Goal: Information Seeking & Learning: Compare options

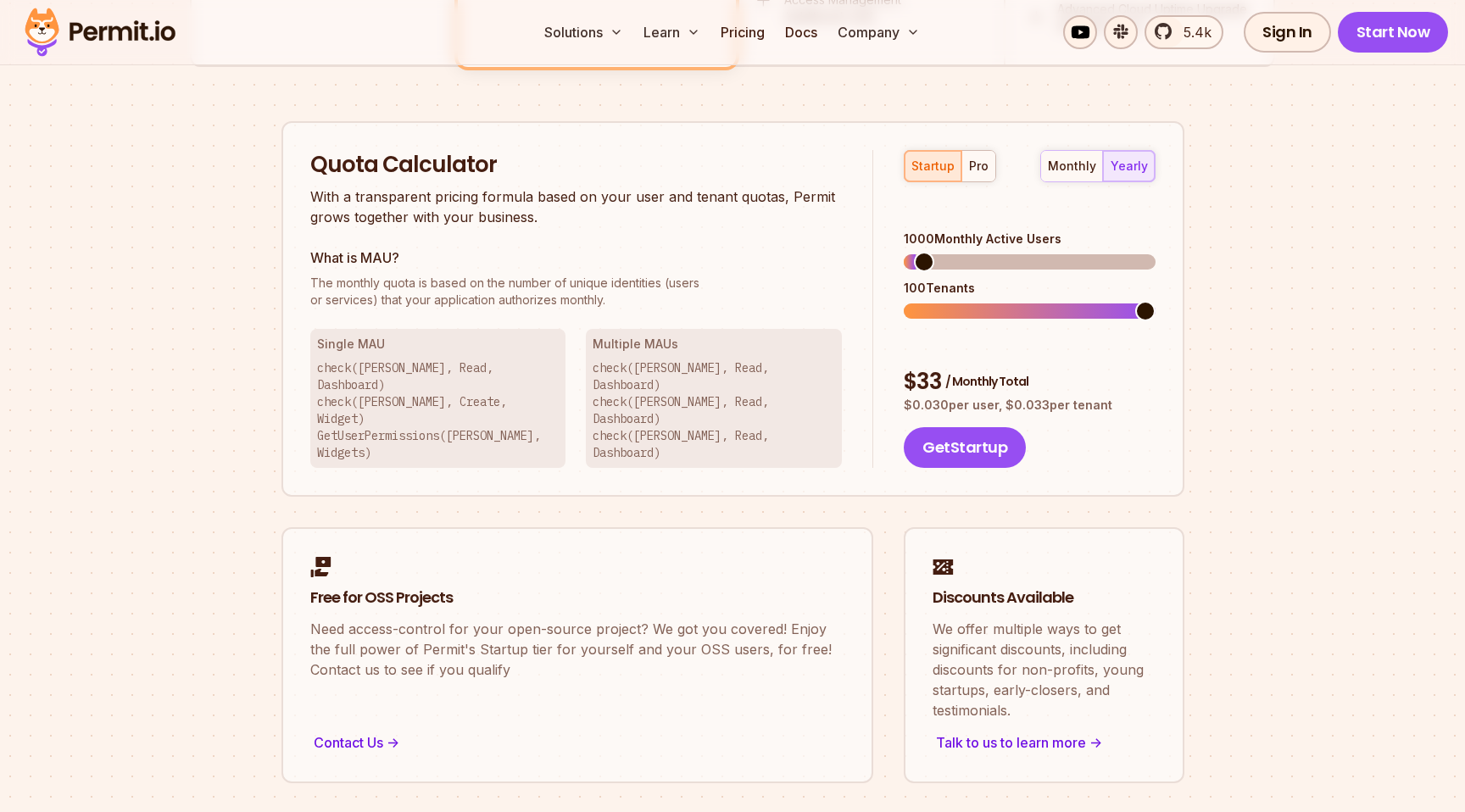
scroll to position [1019, 0]
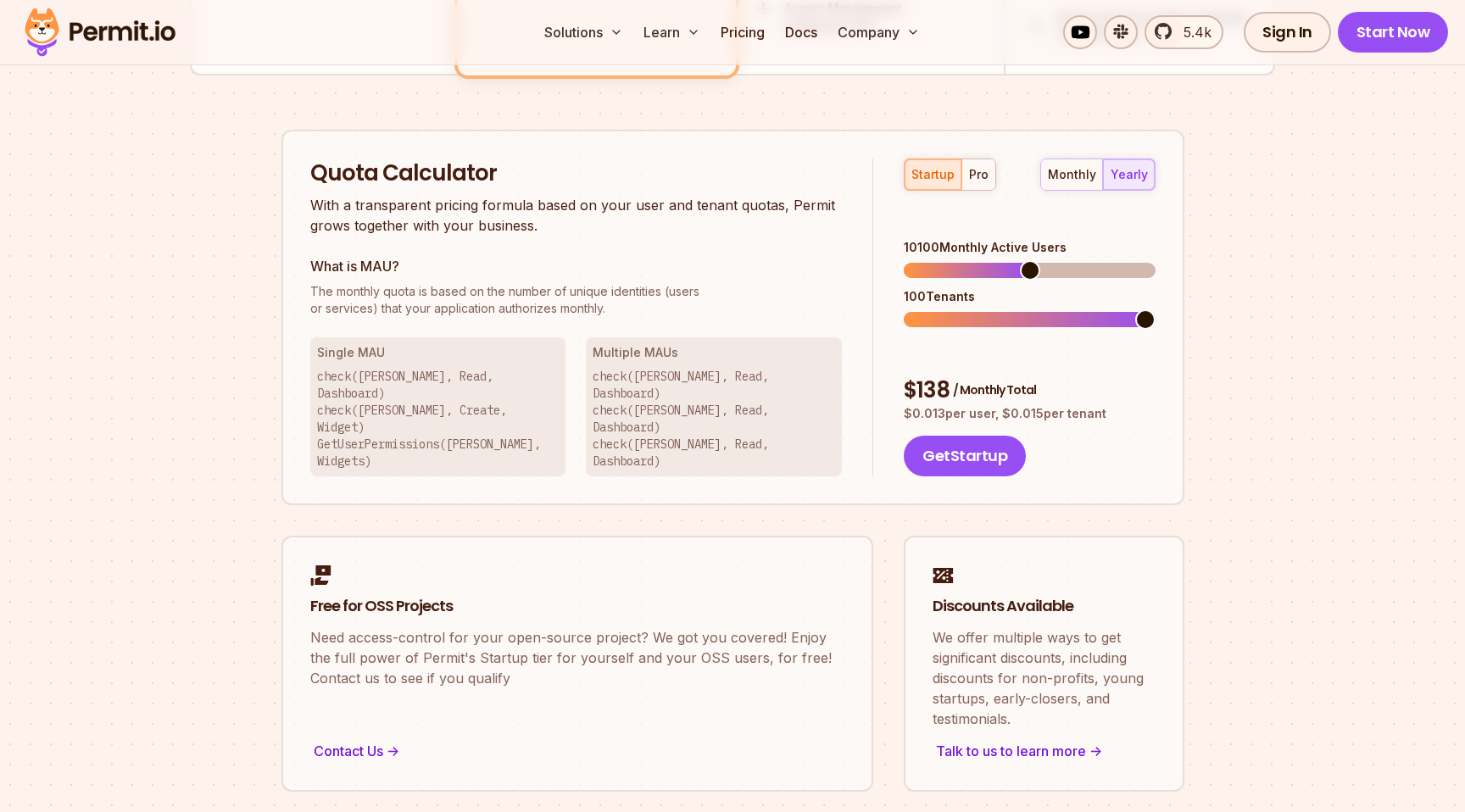
click at [1029, 260] on span at bounding box center [1029, 270] width 20 height 20
click at [975, 182] on div "pro" at bounding box center [979, 174] width 19 height 17
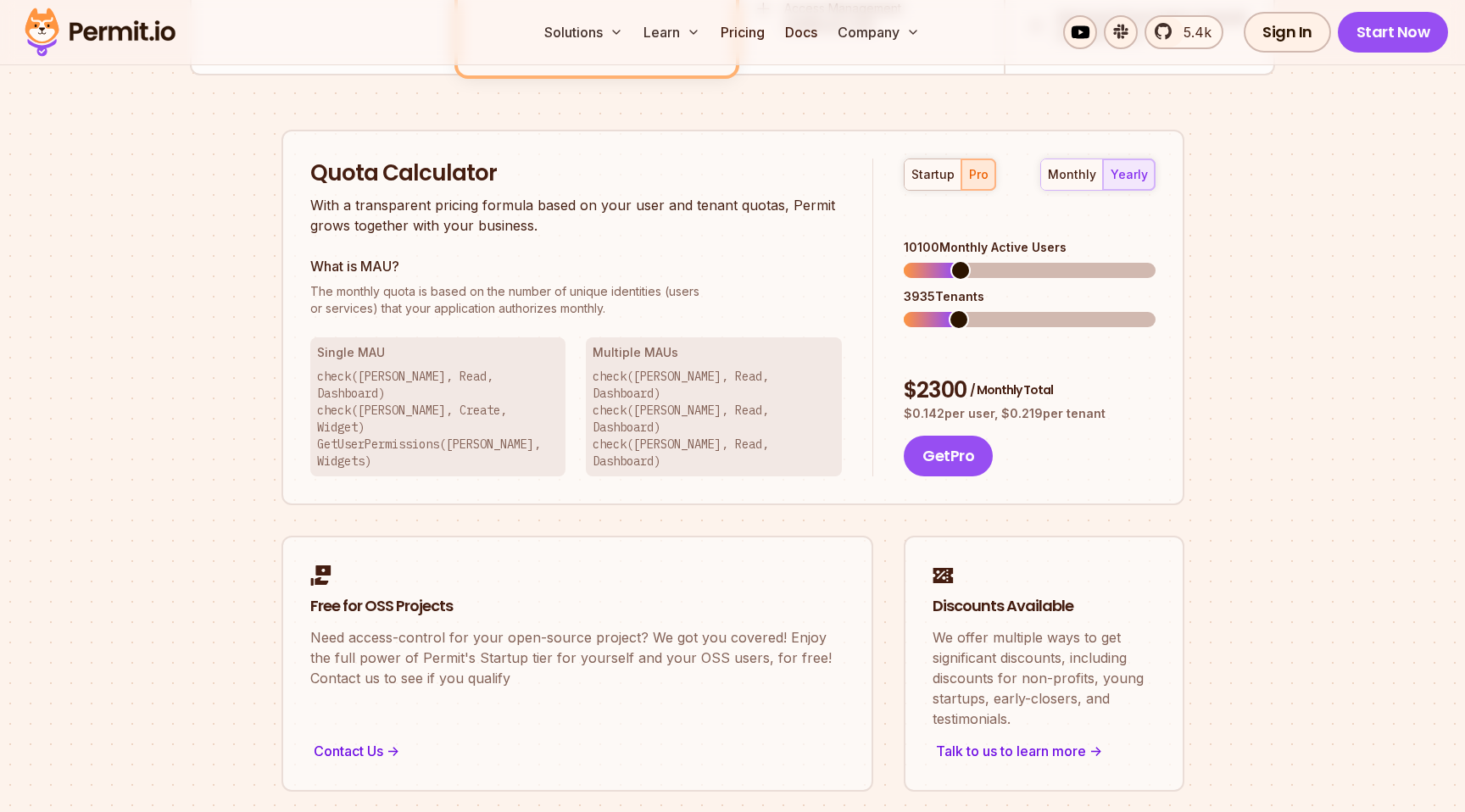
click at [953, 309] on span at bounding box center [959, 319] width 20 height 20
click at [951, 268] on span at bounding box center [957, 270] width 20 height 20
click at [927, 170] on div "startup" at bounding box center [933, 174] width 44 height 17
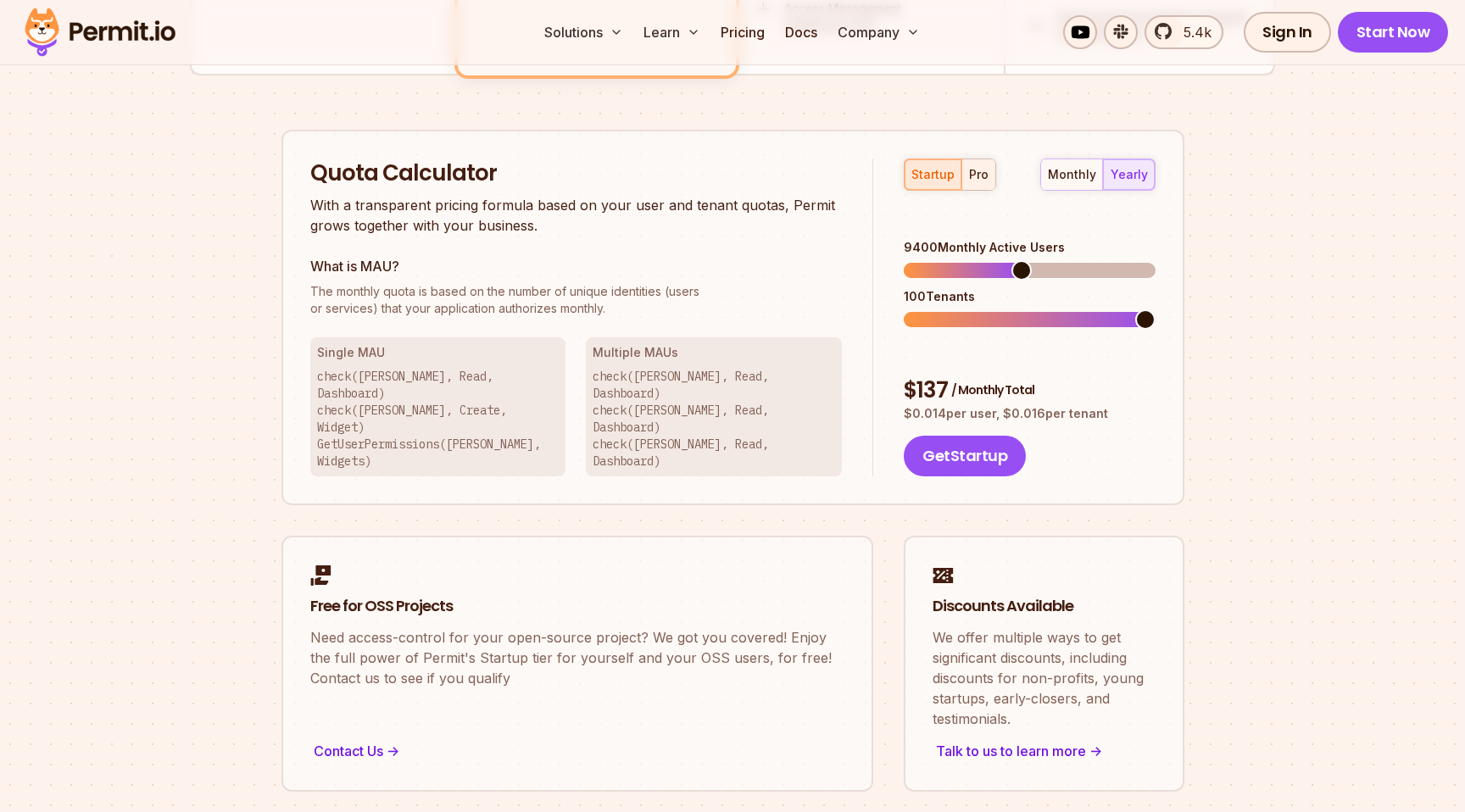
click at [982, 176] on div "pro" at bounding box center [979, 174] width 19 height 17
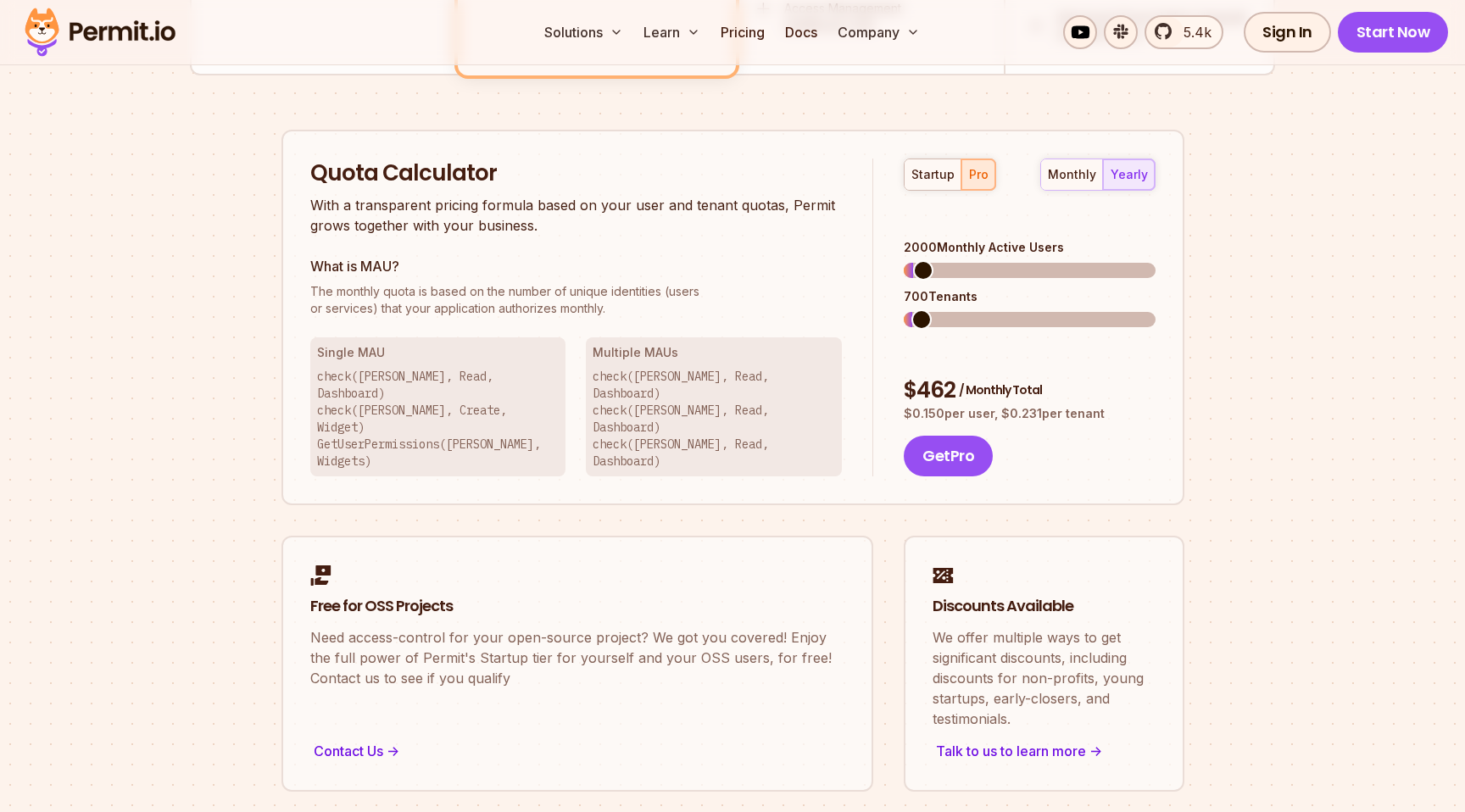
click at [913, 263] on span at bounding box center [923, 270] width 20 height 20
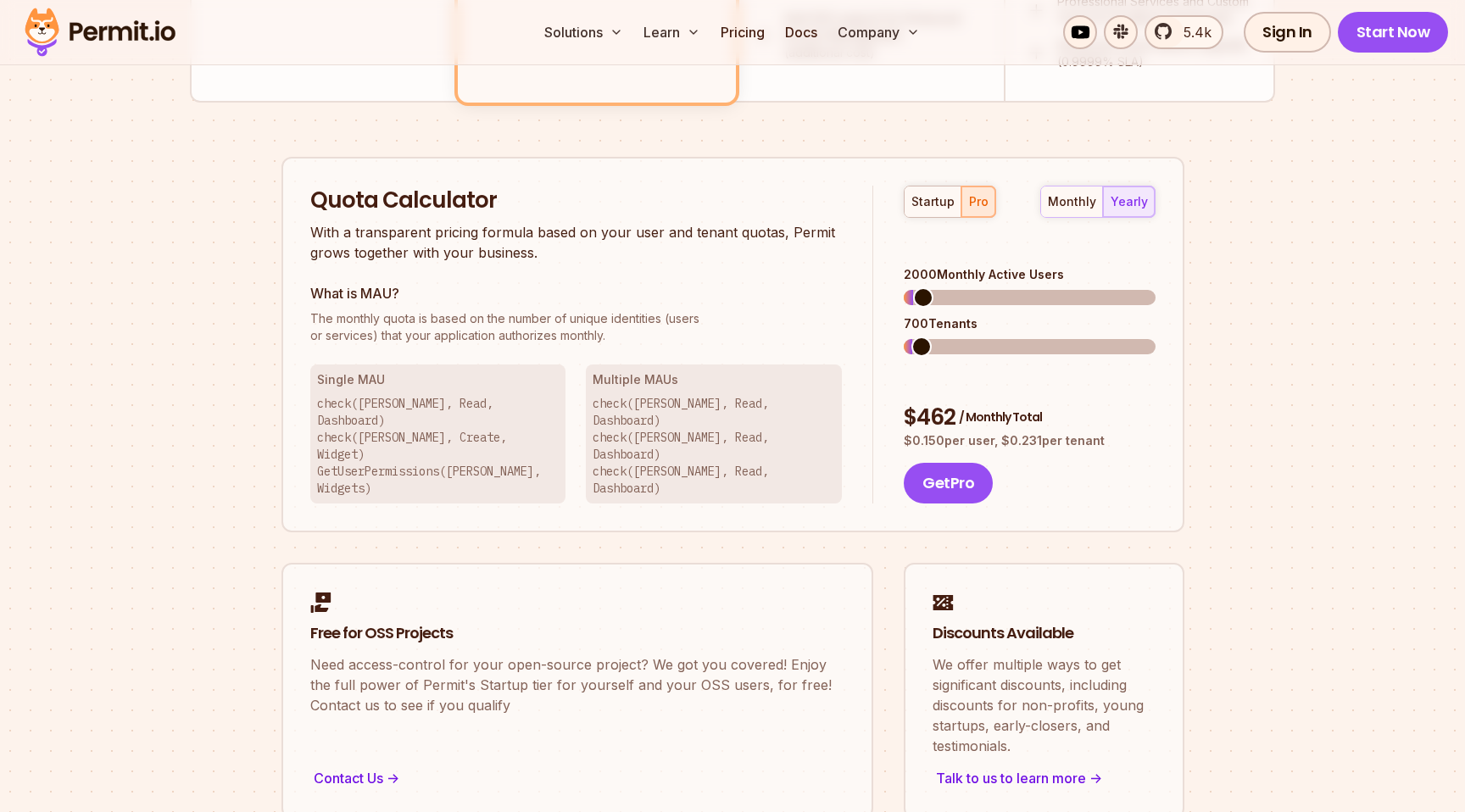
scroll to position [995, 0]
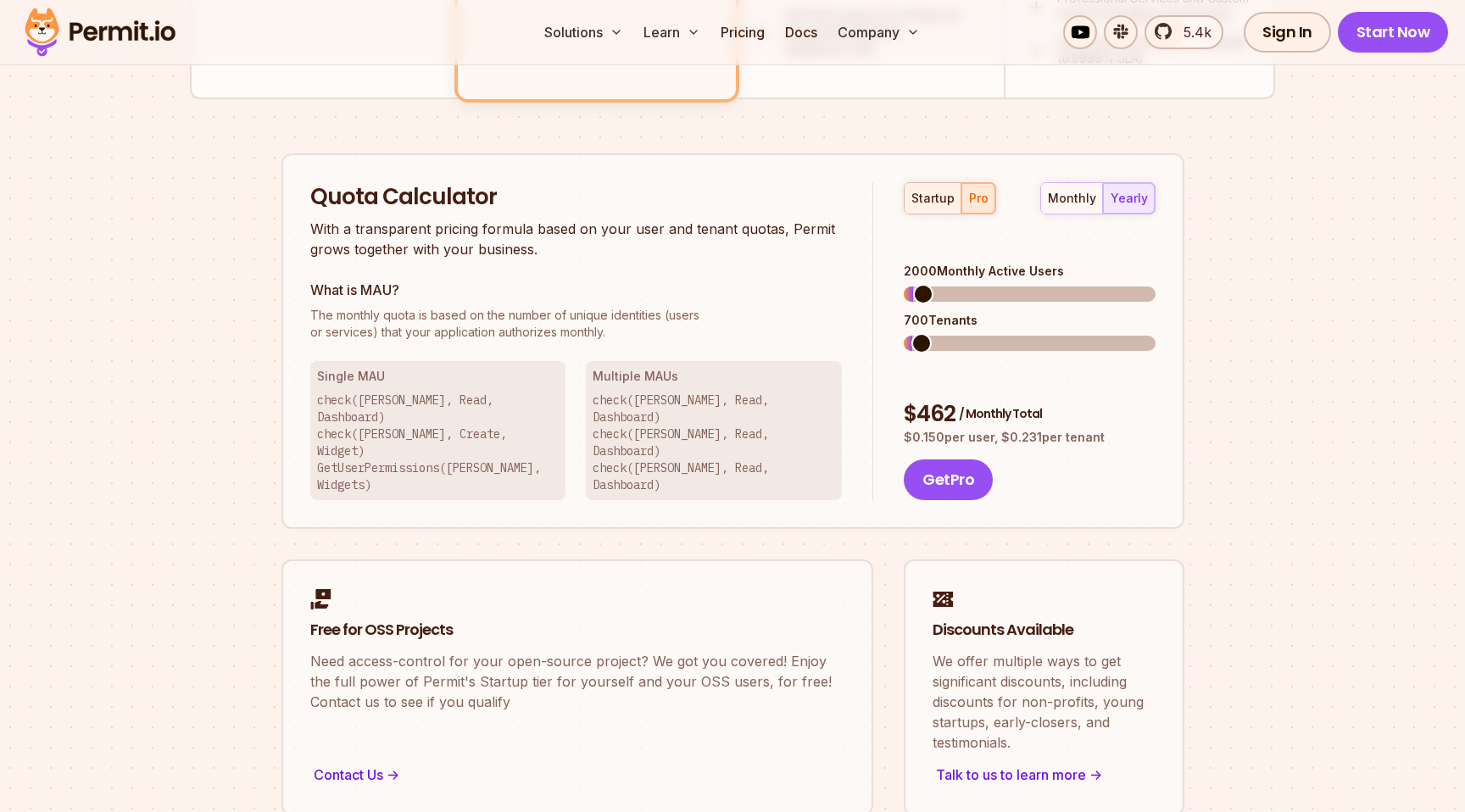
click at [937, 193] on div "startup" at bounding box center [933, 198] width 44 height 17
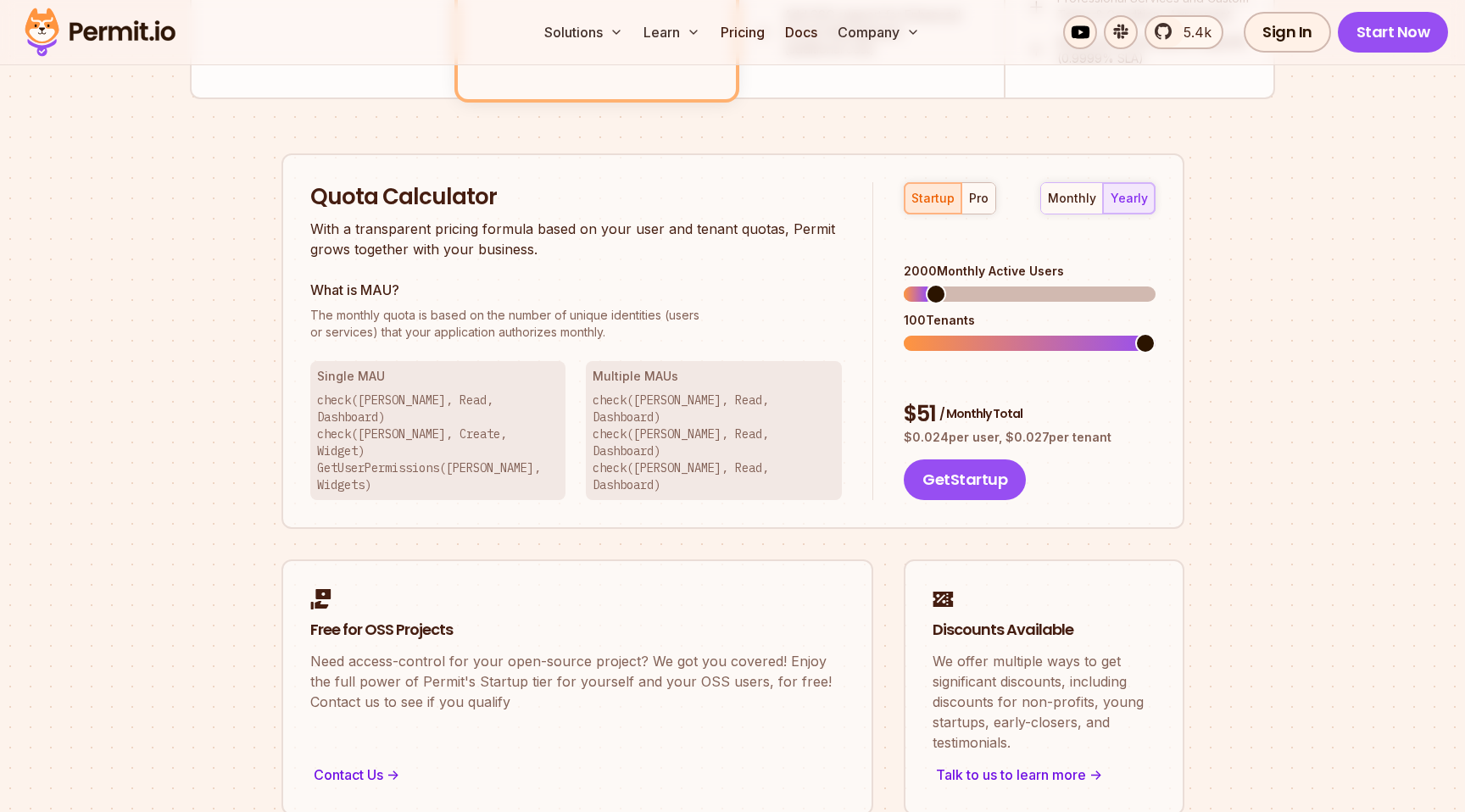
click at [1156, 334] on span at bounding box center [1145, 343] width 20 height 20
click at [904, 284] on span at bounding box center [913, 293] width 20 height 20
click at [910, 284] on span at bounding box center [919, 293] width 20 height 20
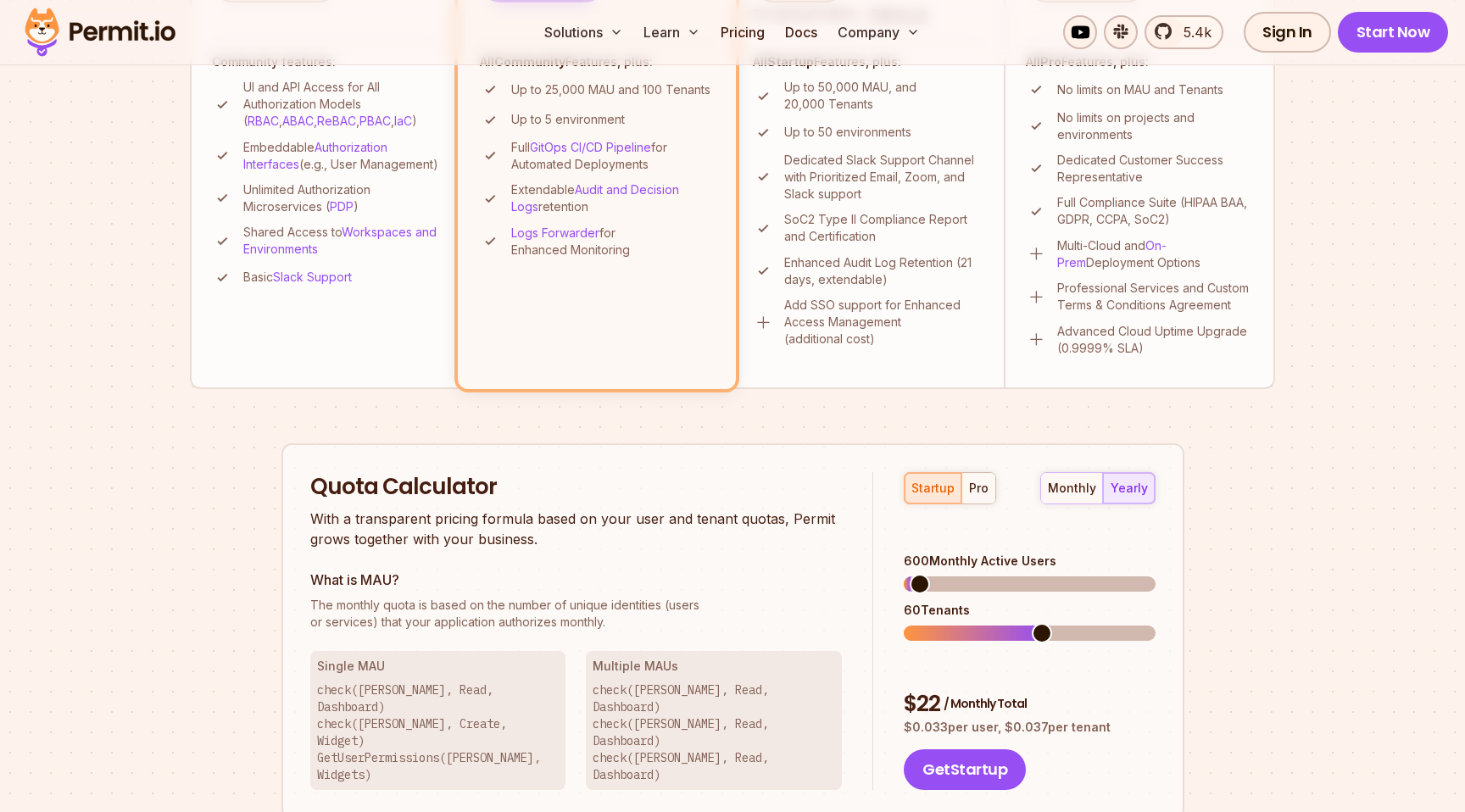
scroll to position [698, 0]
